Goal: Navigation & Orientation: Understand site structure

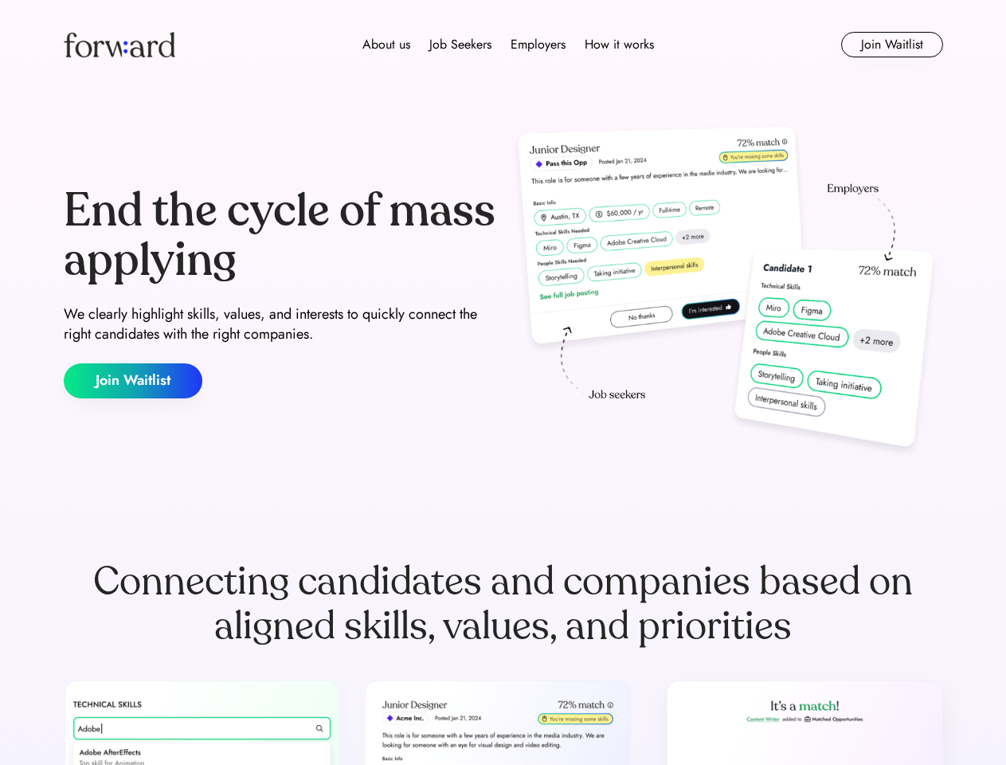
click at [503, 382] on div "End the cycle of mass applying We clearly highlight skills, values, and interes…" at bounding box center [503, 292] width 879 height 343
click at [503, 45] on div "About us Job Seekers Employers How it works" at bounding box center [508, 44] width 628 height 19
click at [119, 45] on img at bounding box center [120, 44] width 112 height 25
click at [508, 45] on div "About us Job Seekers Employers How it works" at bounding box center [508, 44] width 628 height 19
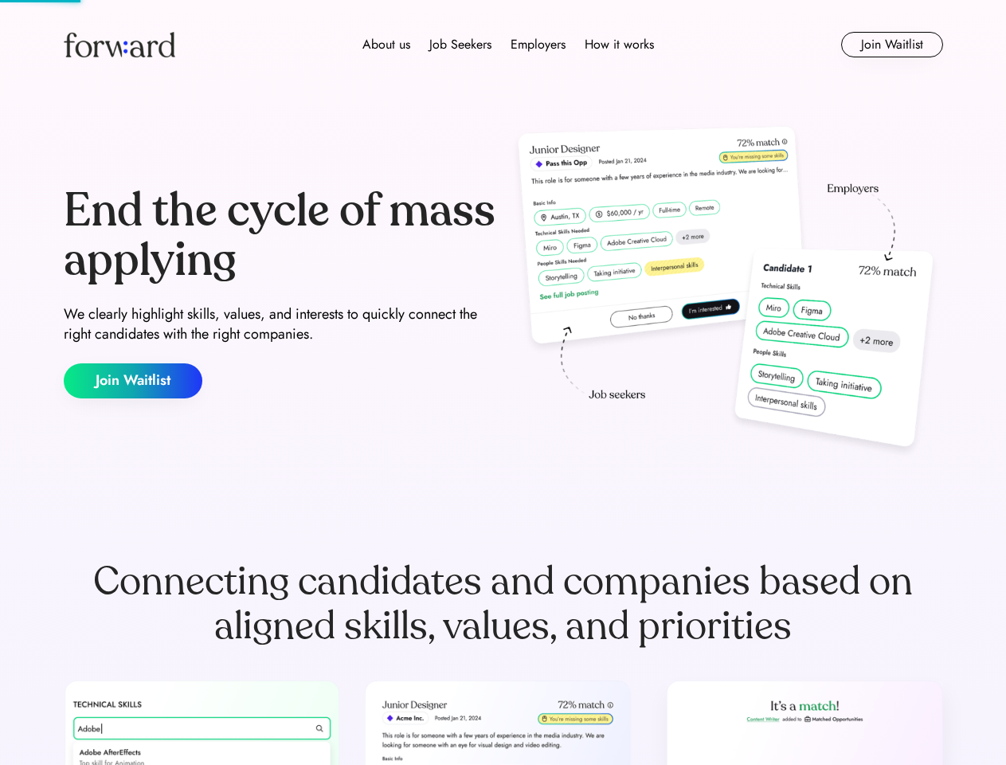
click at [386, 45] on div "About us" at bounding box center [386, 44] width 48 height 19
click at [460, 45] on div "Job Seekers" at bounding box center [460, 44] width 62 height 19
click at [538, 45] on div "Employers" at bounding box center [538, 44] width 55 height 19
click at [618, 45] on div "How it works" at bounding box center [619, 44] width 69 height 19
click at [891, 45] on button "Join Waitlist" at bounding box center [892, 44] width 102 height 25
